Goal: Navigation & Orientation: Find specific page/section

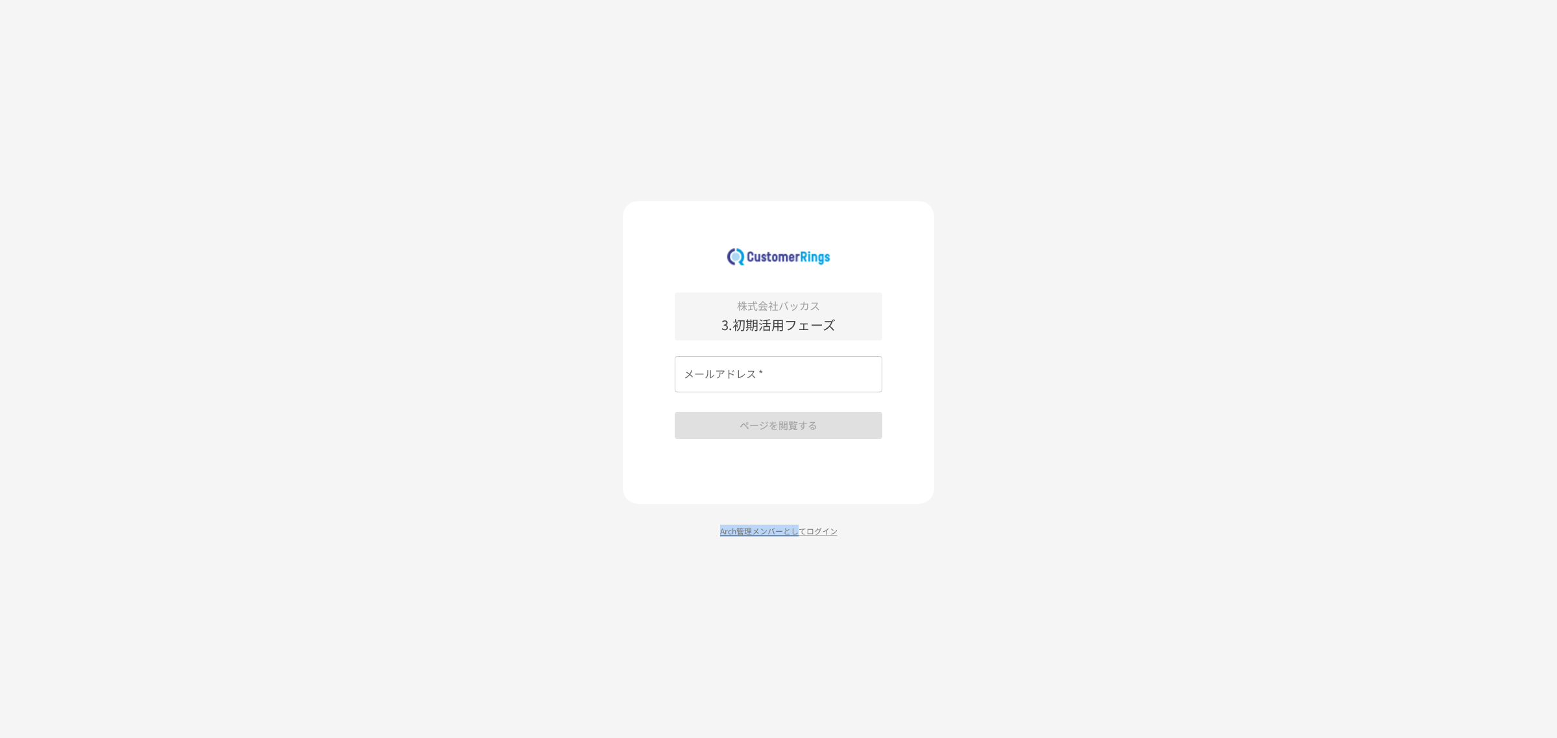
drag, startPoint x: 802, startPoint y: 530, endPoint x: 795, endPoint y: 416, distance: 114.4
click at [795, 450] on div "株式会社バッカス 3.初期活用フェーズ メールアドレス   * メールアドレス   * ページを閲覧する Arch管理メンバーとしてログイン" at bounding box center [778, 369] width 311 height 336
click at [810, 533] on p "Arch管理メンバーとしてログイン" at bounding box center [778, 531] width 311 height 12
click at [768, 380] on input "メールアドレス   *" at bounding box center [779, 374] width 208 height 36
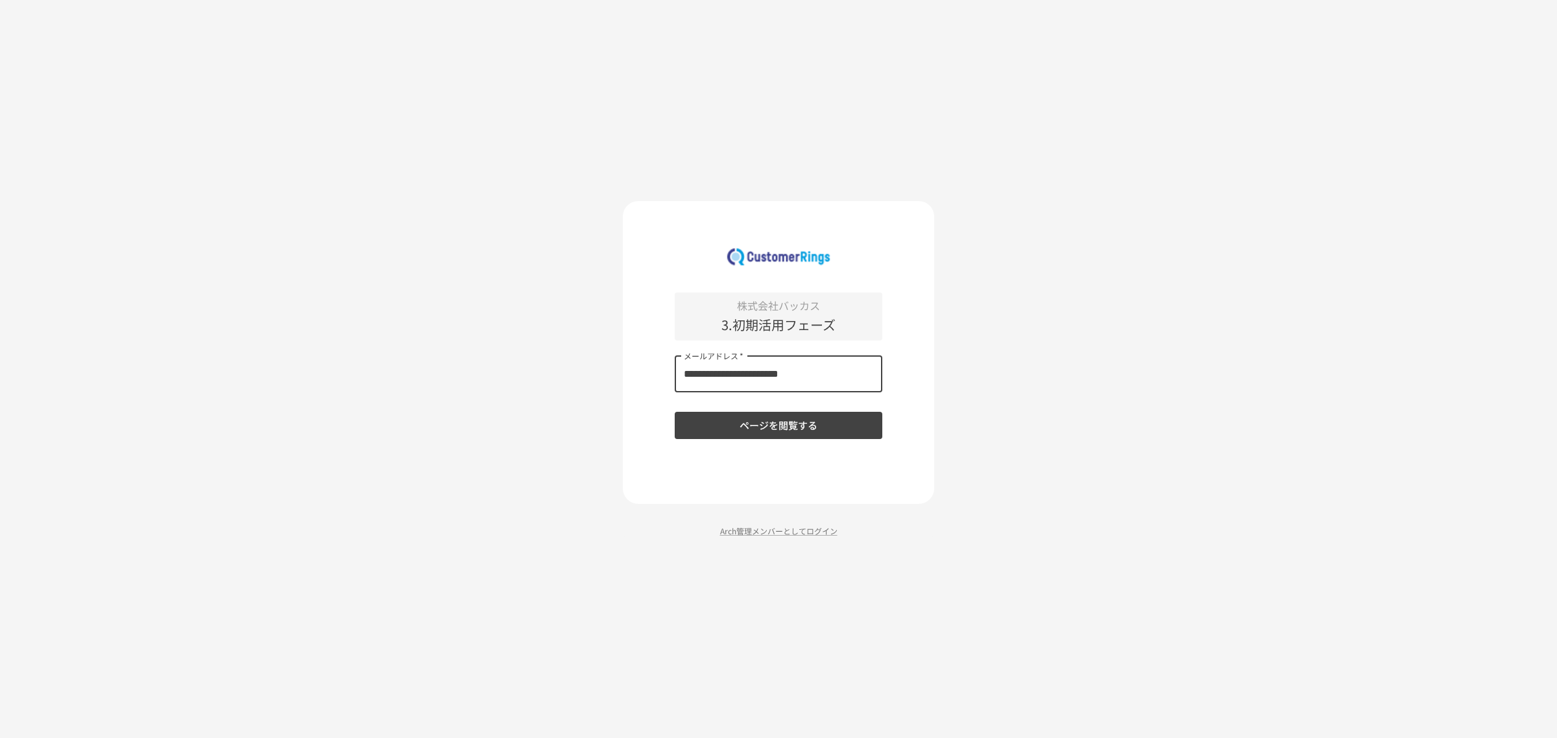
type input "**********"
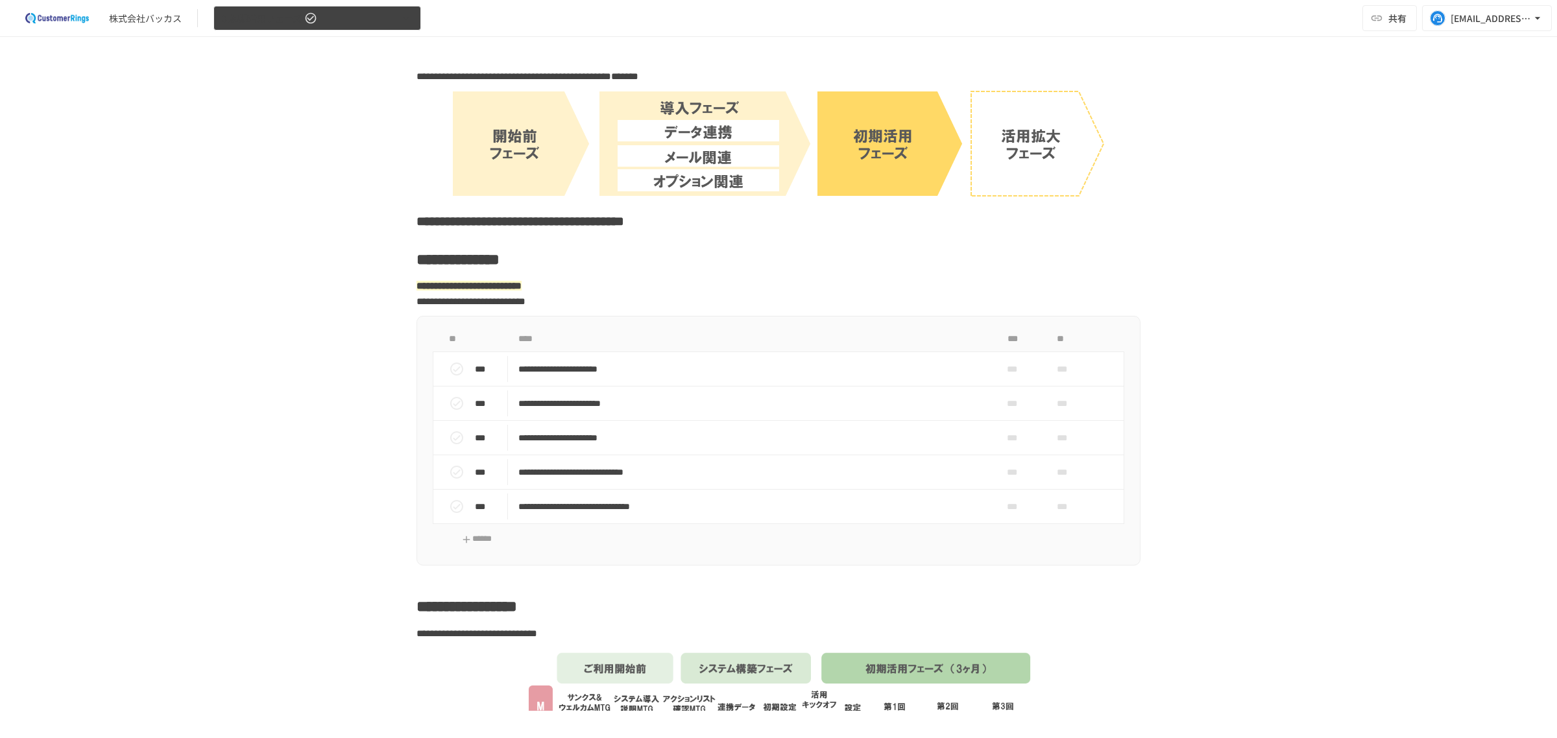
drag, startPoint x: 394, startPoint y: 30, endPoint x: 385, endPoint y: 21, distance: 12.8
click at [385, 21] on div "株式会社バッカス 3.初期活用フェーズ 共有 m-sawano@pa-consul.co.jp" at bounding box center [778, 18] width 1557 height 37
click at [384, 20] on button "3.初期活用フェーズ" at bounding box center [317, 18] width 208 height 25
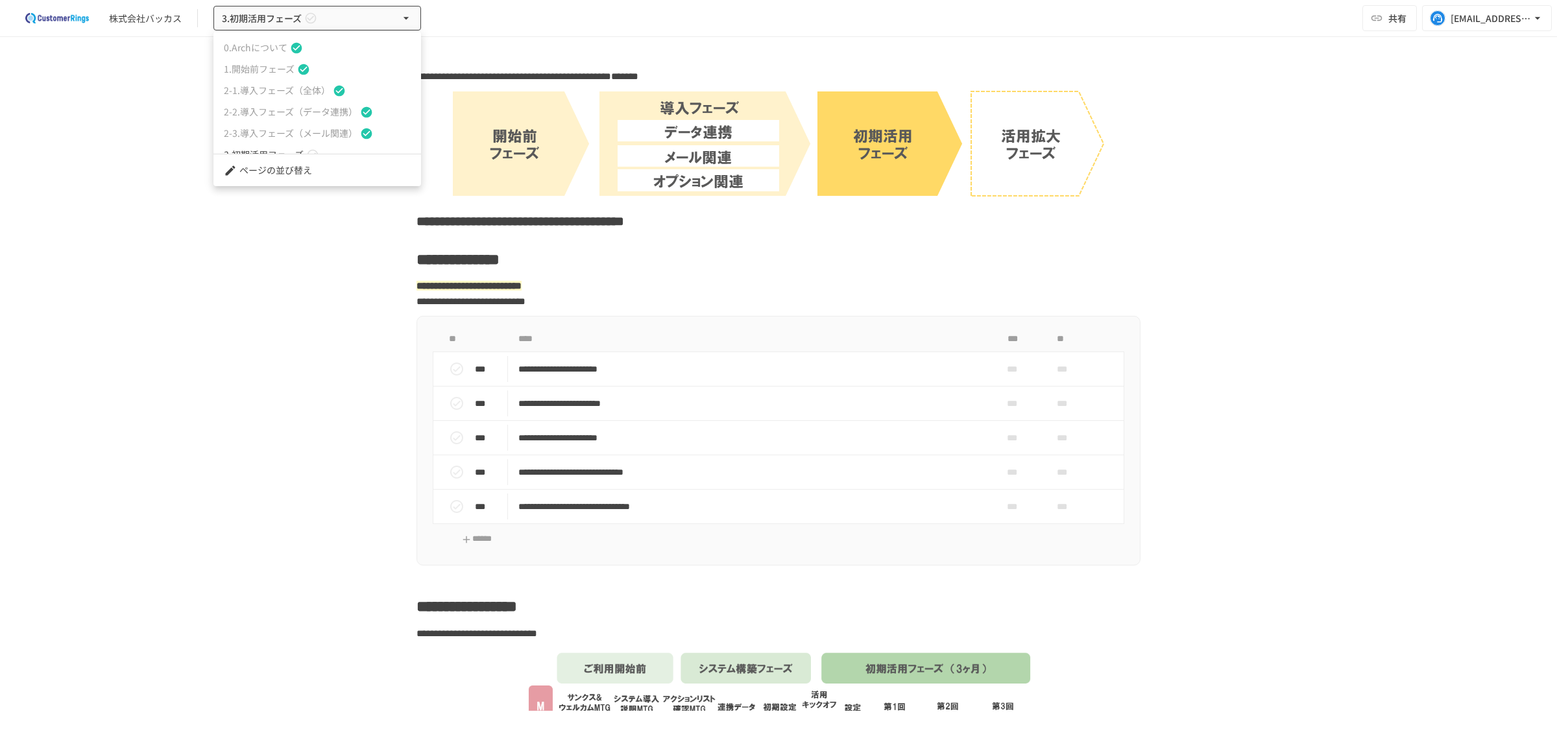
drag, startPoint x: 280, startPoint y: 63, endPoint x: 287, endPoint y: 71, distance: 11.0
click at [280, 63] on span "1.開始前フェーズ" at bounding box center [259, 69] width 71 height 14
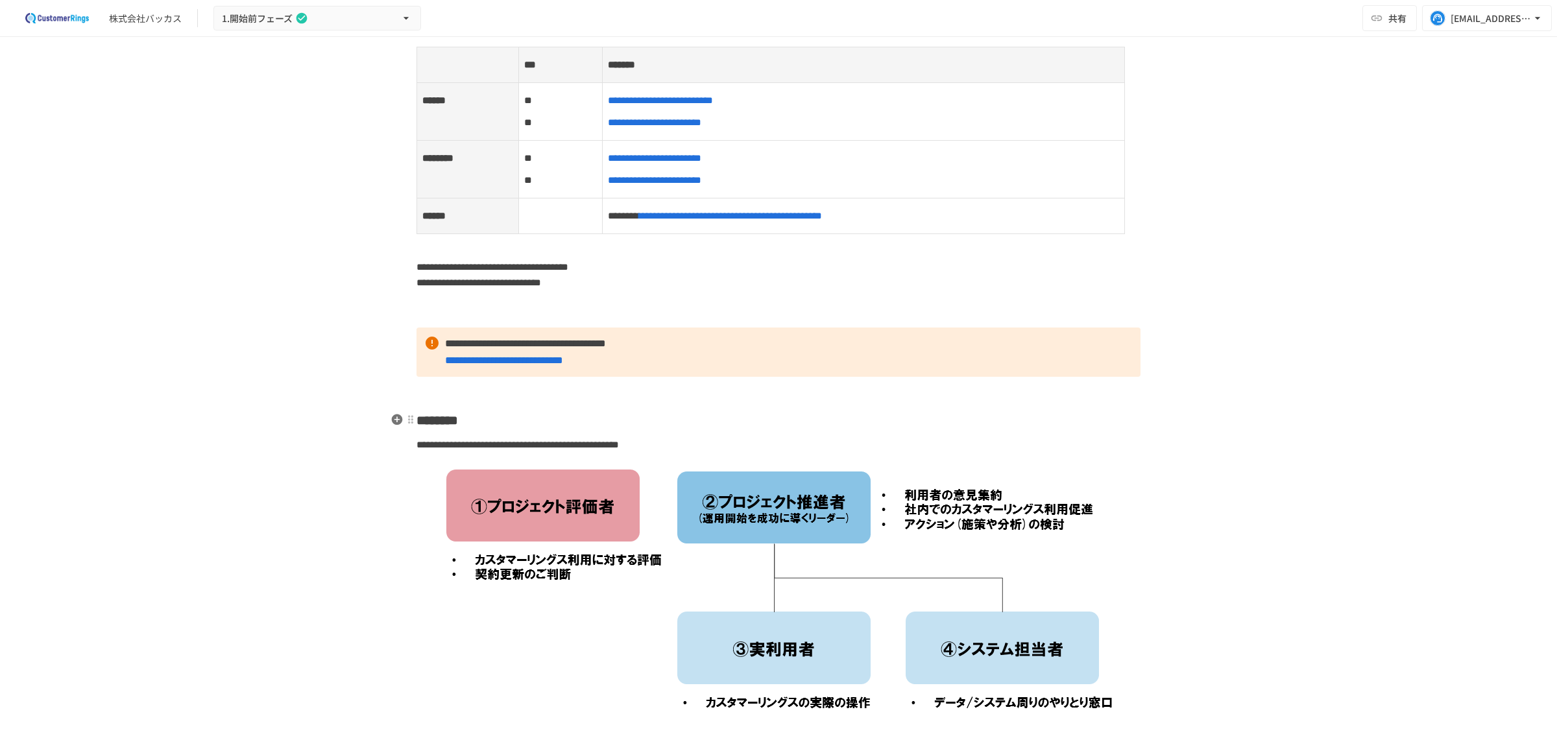
scroll to position [1973, 0]
